Goal: Transaction & Acquisition: Download file/media

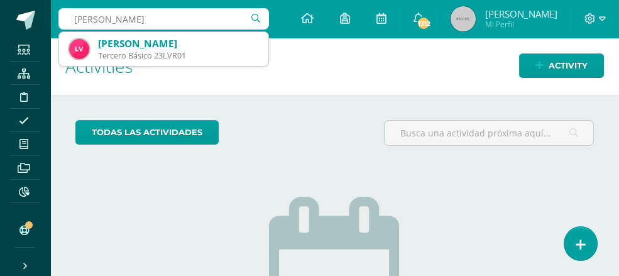
type input "leandro joao vasquez"
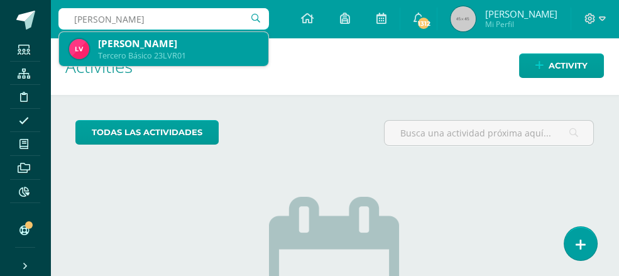
click at [143, 52] on div "Tercero Básico 23LVR01" at bounding box center [178, 55] width 160 height 11
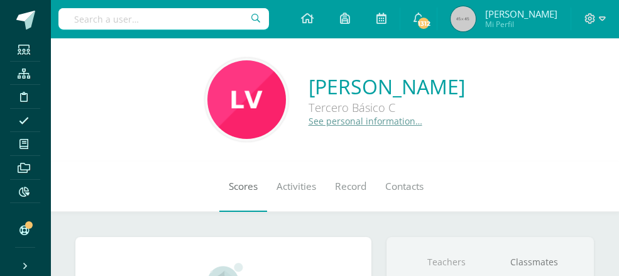
click at [219, 193] on link "Scores" at bounding box center [243, 186] width 48 height 50
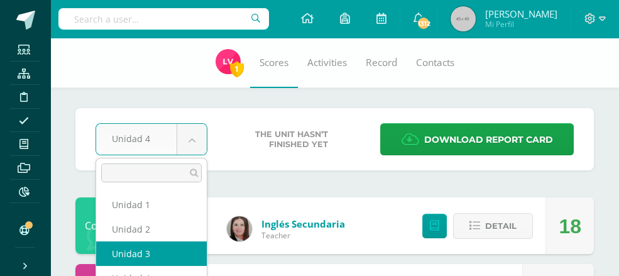
select select "Unidad 3"
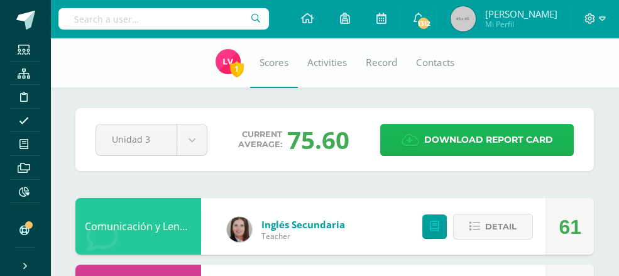
click at [486, 138] on span "Download report card" at bounding box center [488, 139] width 129 height 31
